Goal: Task Accomplishment & Management: Manage account settings

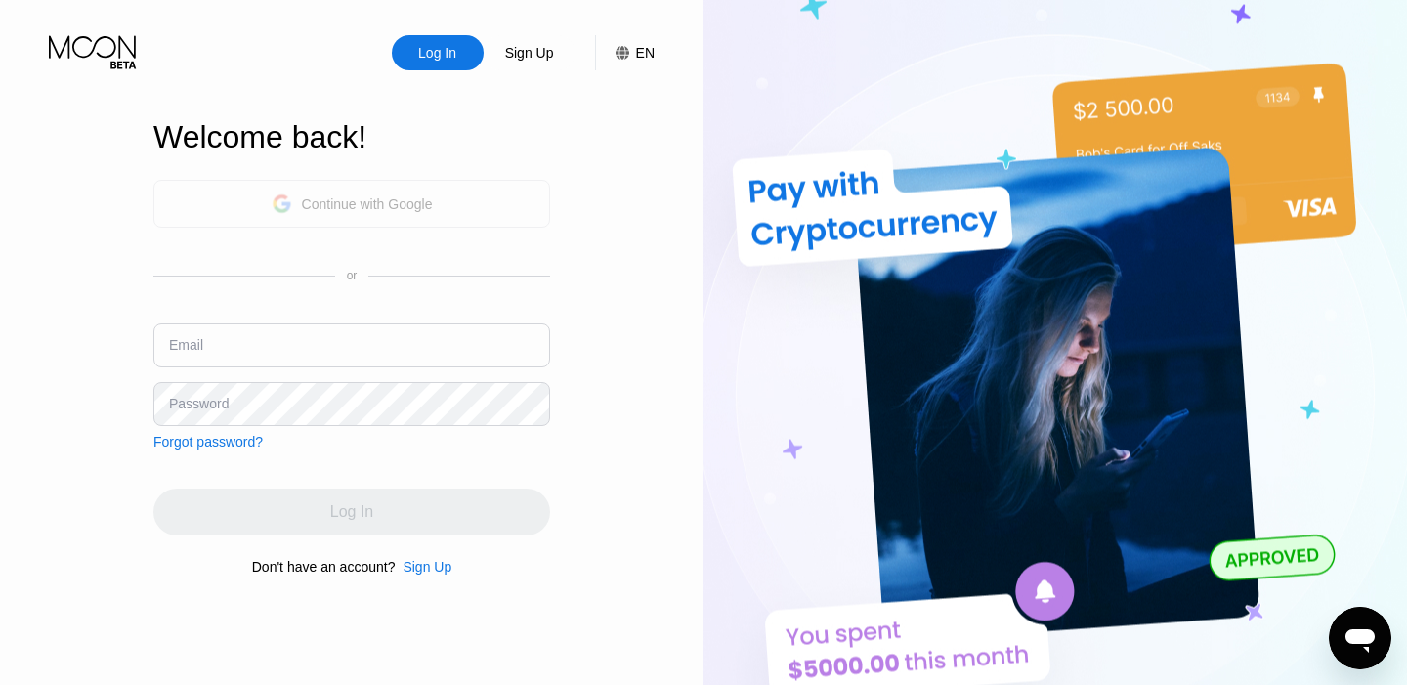
click at [391, 206] on div "Continue with Google" at bounding box center [367, 204] width 131 height 16
